Goal: Task Accomplishment & Management: Complete application form

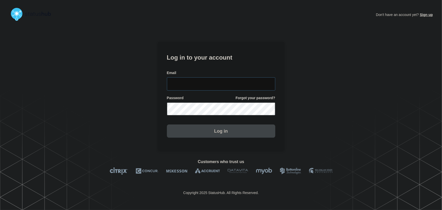
type input "tyler.wolkey@conexon.us"
click at [229, 82] on input "tyler.wolkey@conexon.us" at bounding box center [221, 83] width 108 height 13
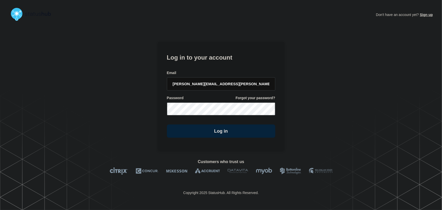
click at [216, 50] on section "Log in to your account Email tyler.wolkey@conexon.us Password Forgot your passw…" at bounding box center [221, 96] width 127 height 109
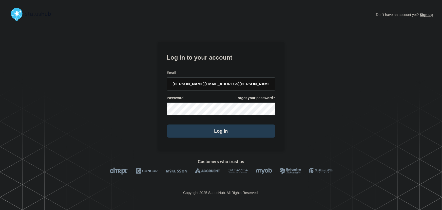
click at [207, 126] on button "Log in" at bounding box center [221, 130] width 108 height 13
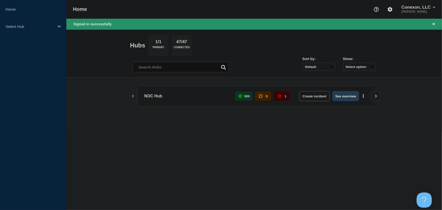
click at [351, 96] on button "See overview" at bounding box center [345, 96] width 27 height 10
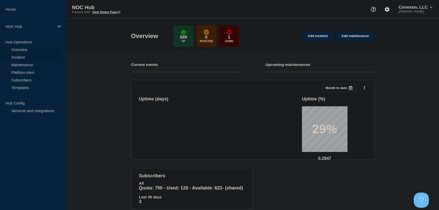
click at [18, 56] on link "Incident" at bounding box center [30, 57] width 61 height 8
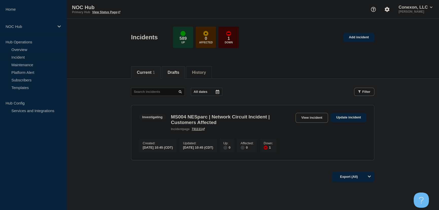
click at [174, 72] on button "Drafts" at bounding box center [173, 72] width 12 height 5
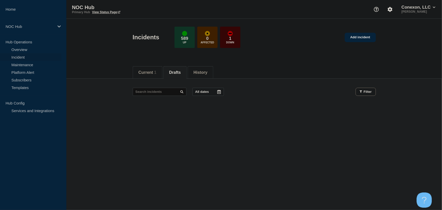
click at [264, 100] on div "All dates Filter" at bounding box center [254, 96] width 243 height 17
click at [241, 78] on div "Current 1 Drafts History" at bounding box center [254, 69] width 243 height 17
click at [114, 76] on div "Current 1 Drafts History" at bounding box center [254, 69] width 376 height 17
click at [145, 71] on button "Current 1" at bounding box center [148, 72] width 18 height 5
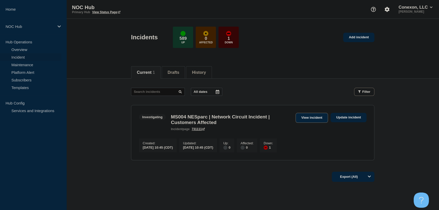
click at [306, 118] on link "View incident" at bounding box center [311, 118] width 33 height 10
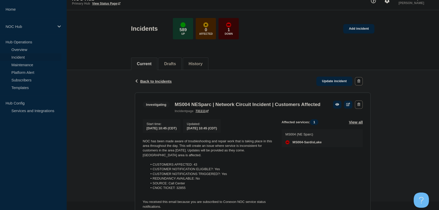
scroll to position [53, 0]
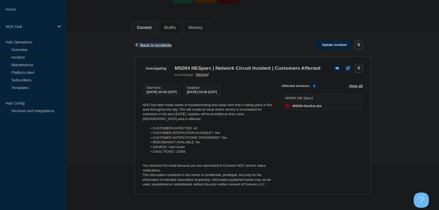
click at [165, 43] on span "Back to Incidents" at bounding box center [155, 45] width 31 height 4
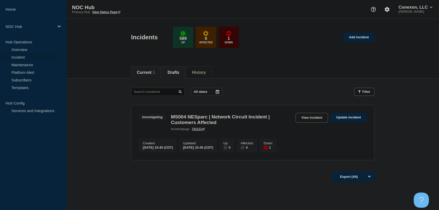
click at [179, 74] on button "Drafts" at bounding box center [173, 72] width 12 height 5
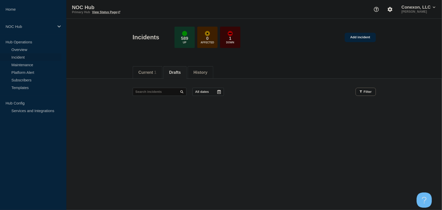
click at [122, 86] on main "All dates Filter" at bounding box center [254, 92] width 376 height 26
click at [142, 67] on li "Current 1" at bounding box center [148, 72] width 30 height 12
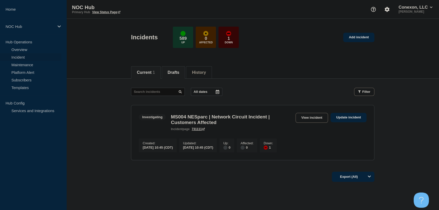
click at [184, 74] on li "Drafts" at bounding box center [173, 72] width 23 height 12
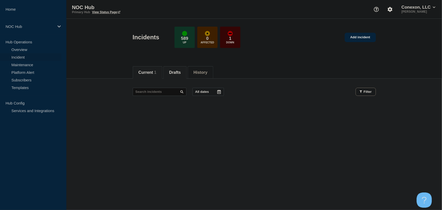
click at [156, 75] on li "Current 1" at bounding box center [148, 72] width 30 height 12
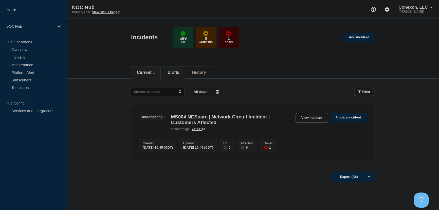
click at [179, 73] on button "Drafts" at bounding box center [173, 72] width 12 height 5
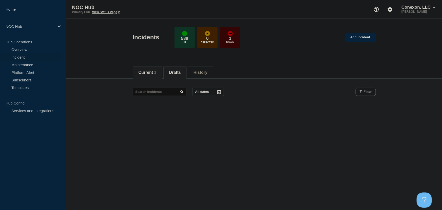
click at [157, 70] on button "Current 1" at bounding box center [148, 72] width 18 height 5
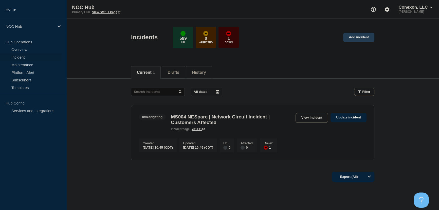
click at [356, 39] on link "Add incident" at bounding box center [358, 37] width 31 height 9
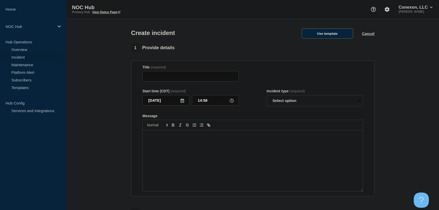
click at [333, 33] on button "Use template" at bounding box center [326, 33] width 51 height 10
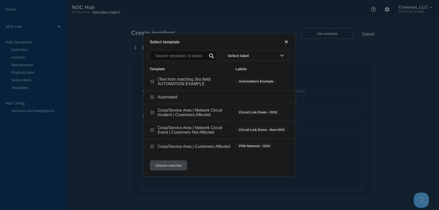
click at [153, 129] on input "Coop/Service Area | Network Circuit Event | Customers Not Affected checkbox" at bounding box center [151, 129] width 3 height 3
checkbox input "true"
click at [176, 165] on button "Choose selected" at bounding box center [168, 165] width 37 height 10
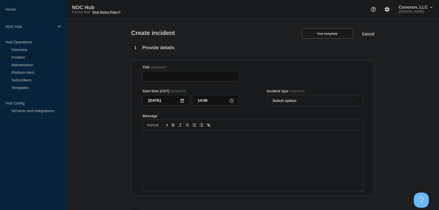
type input "Coop/Service Area | Network Circuit Event | Customers Not Affected"
select select "investigating"
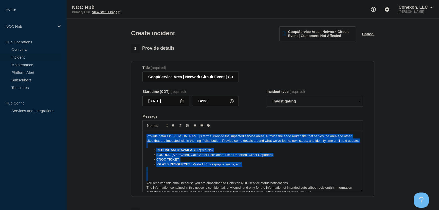
drag, startPoint x: 225, startPoint y: 171, endPoint x: 103, endPoint y: 108, distance: 137.2
click at [103, 108] on section "1 Provide details Title (required) Coop/Service Area | Network Circuit Event | …" at bounding box center [252, 189] width 372 height 290
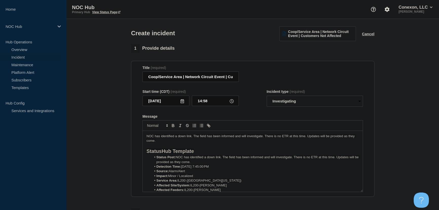
drag, startPoint x: 198, startPoint y: 162, endPoint x: 140, endPoint y: 151, distance: 58.7
click at [140, 151] on section "Title (required) Coop/Service Area | Network Circuit Event | Customers Not Affe…" at bounding box center [252, 129] width 243 height 136
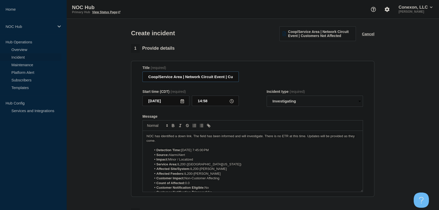
scroll to position [0, 38]
drag, startPoint x: 149, startPoint y: 78, endPoint x: 281, endPoint y: 76, distance: 132.2
click at [281, 76] on div "Title (required) Coop/Service Area | Network Circuit Event | Customers Not Affe…" at bounding box center [252, 74] width 220 height 16
paste input "IL200 (Southern Illinois) | Incident | Non-Customer Affecting"
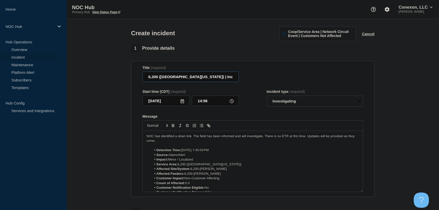
drag, startPoint x: 220, startPoint y: 77, endPoint x: 128, endPoint y: 78, distance: 92.0
click at [128, 78] on div "1 Provide details Title (required) IL200 (Southern Illinois) | Incident | Non-C…" at bounding box center [252, 189] width 249 height 290
click at [199, 77] on input "IL200 (Southern Illinois) | Incident | Non-Customer Affecting" at bounding box center [190, 76] width 96 height 10
type input "IL200 (Southern Illinois) | Incident | Non-Customer Affecting"
click at [255, 106] on div "Start time (CDT) (required) 2025-10-08 14:58 Incident type (required) Select op…" at bounding box center [252, 97] width 220 height 17
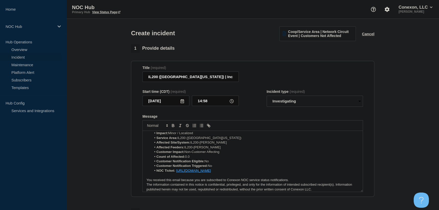
scroll to position [29, 0]
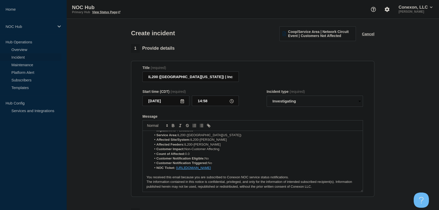
drag, startPoint x: 293, startPoint y: 169, endPoint x: 175, endPoint y: 170, distance: 118.0
click at [175, 170] on li "NOC Ticket: https://noc.support.conexon.us/servicedesk/customer/portal/4/CNOC-3…" at bounding box center [254, 167] width 207 height 5
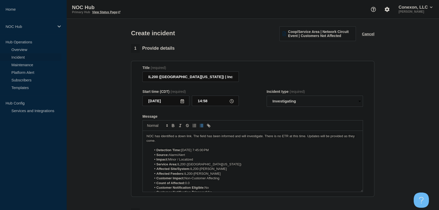
click at [248, 159] on li "Impact: Minor / Localized" at bounding box center [254, 159] width 207 height 5
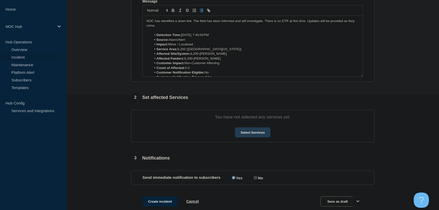
click at [265, 135] on button "Select Services" at bounding box center [252, 132] width 35 height 10
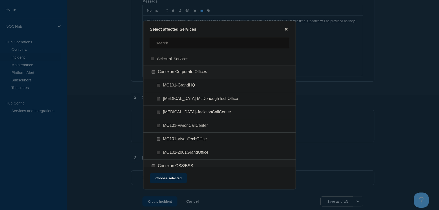
click at [164, 44] on input "text" at bounding box center [219, 43] width 139 height 10
type input "il200"
click at [158, 85] on input "IL200-Schlenker checkbox" at bounding box center [158, 85] width 3 height 3
checkbox input "true"
click at [170, 177] on button "Choose selected" at bounding box center [168, 178] width 37 height 10
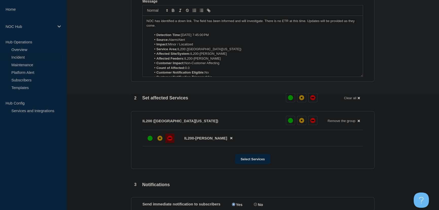
click at [170, 139] on div "down" at bounding box center [169, 138] width 3 height 1
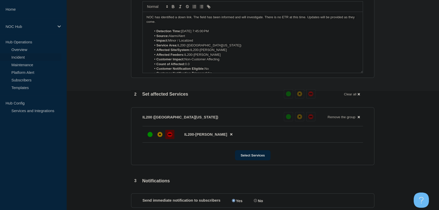
scroll to position [172, 0]
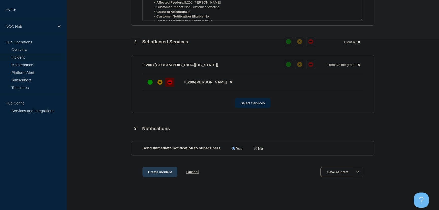
click at [174, 168] on button "Create incident" at bounding box center [159, 172] width 35 height 10
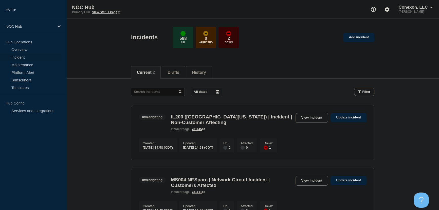
scroll to position [46, 0]
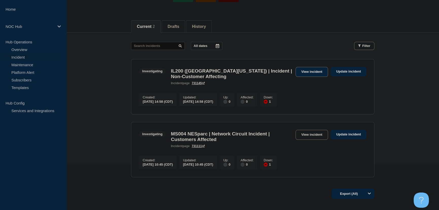
click at [315, 72] on link "View incident" at bounding box center [311, 72] width 33 height 10
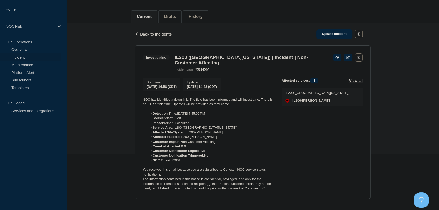
scroll to position [62, 0]
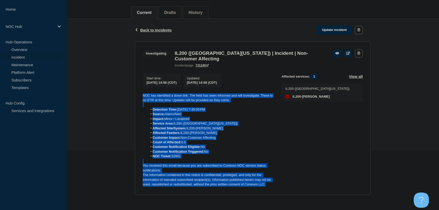
drag, startPoint x: 268, startPoint y: 185, endPoint x: 141, endPoint y: 94, distance: 156.6
click at [141, 94] on section "Investigating IL200 (Southern Illinois) | Incident | Non-Customer Affecting inc…" at bounding box center [253, 117] width 236 height 153
copy div "NOC has identified a down link. The field has been informed and will investigat…"
click at [326, 28] on link "Update incident" at bounding box center [334, 29] width 36 height 9
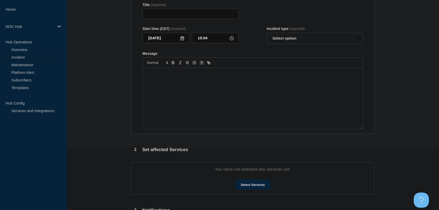
type input "IL200 (Southern Illinois) | Incident | Non-Customer Affecting"
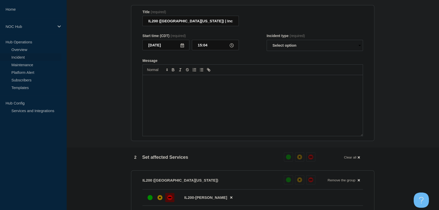
click at [220, 91] on div "Message" at bounding box center [253, 105] width 220 height 61
paste div "Message"
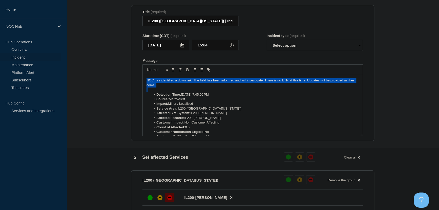
drag, startPoint x: 167, startPoint y: 90, endPoint x: 105, endPoint y: 74, distance: 64.1
click at [105, 74] on section "1 Provide details Title (required) IL200 (Southern Illinois) | Incident | Non-C…" at bounding box center [252, 167] width 372 height 358
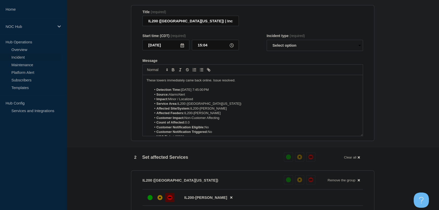
drag, startPoint x: 266, startPoint y: 43, endPoint x: 277, endPoint y: 49, distance: 12.9
click at [266, 43] on div "Start time (CDT) (required) 2025-10-08 15:04 Incident type (required) Select op…" at bounding box center [252, 42] width 220 height 17
click at [279, 49] on select "Select option Investigating Identified Monitoring Resolved" at bounding box center [314, 45] width 96 height 11
select select "resolved"
click at [266, 43] on select "Select option Investigating Identified Monitoring Resolved" at bounding box center [314, 45] width 96 height 11
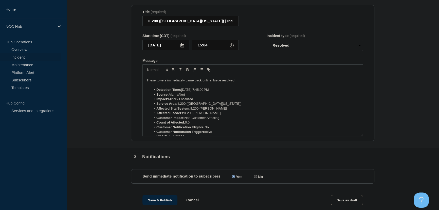
click at [257, 48] on div "Start time (CDT) (required) 2025-10-08 15:04 Incident type (required) Select op…" at bounding box center [252, 42] width 220 height 17
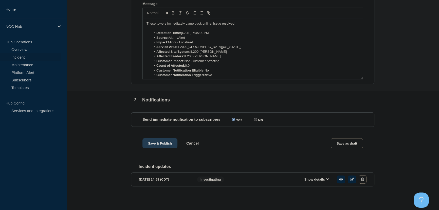
click at [153, 142] on button "Save & Publish" at bounding box center [159, 143] width 35 height 10
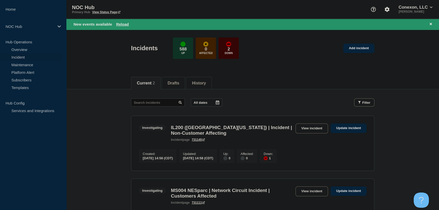
click at [101, 101] on main "All dates Filter Investigating 1 Down IL200 (Southern Illinois) | Incident | No…" at bounding box center [252, 165] width 372 height 152
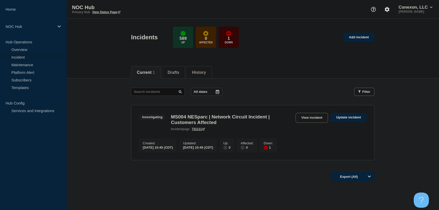
click at [125, 94] on main "All dates Filter Investigating 1 Down MS004 NESparc | Network Circuit Incident …" at bounding box center [252, 123] width 372 height 89
click at [95, 31] on header "Incidents 589 Up 0 Affected 1 Down Add incident" at bounding box center [252, 40] width 372 height 42
